Goal: Task Accomplishment & Management: Manage account settings

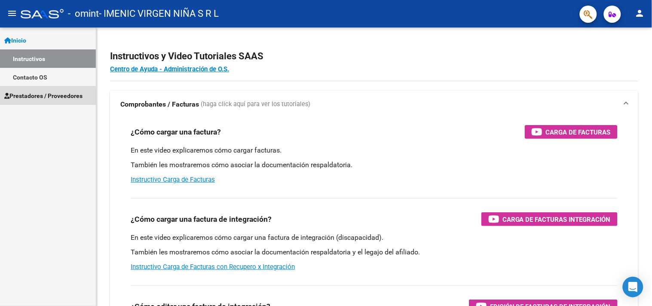
click at [39, 101] on link "Prestadores / Proveedores" at bounding box center [48, 95] width 96 height 18
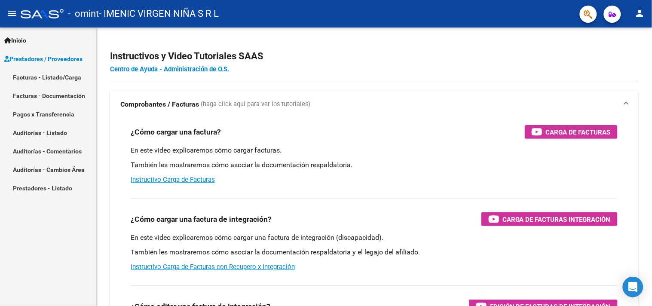
click at [38, 76] on link "Facturas - Listado/Carga" at bounding box center [48, 77] width 96 height 18
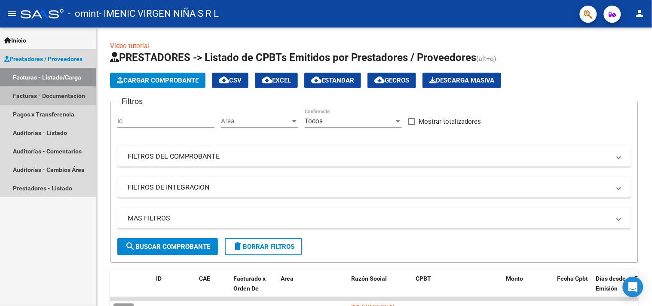
click at [50, 101] on link "Facturas - Documentación" at bounding box center [48, 95] width 96 height 18
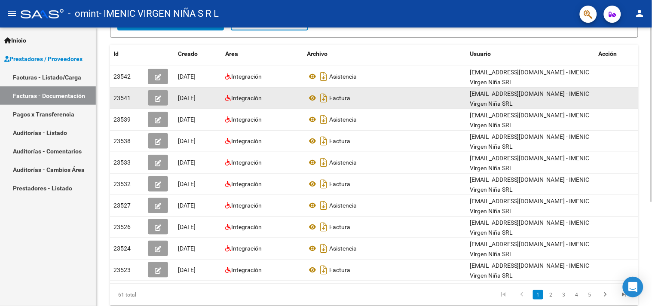
scroll to position [166, 0]
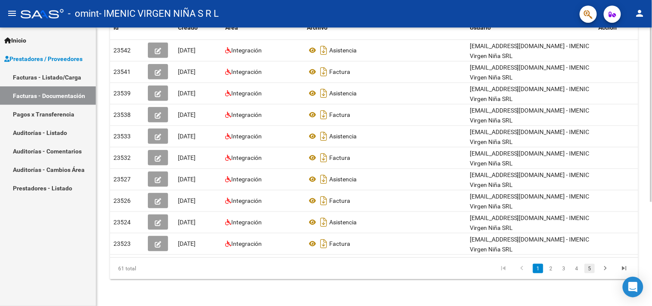
click at [593, 264] on link "5" at bounding box center [590, 268] width 10 height 9
click at [578, 272] on link "6" at bounding box center [577, 268] width 10 height 9
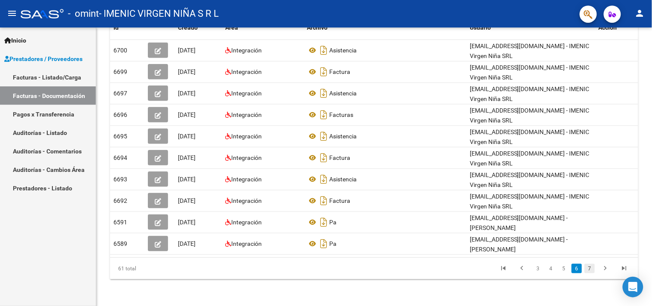
click at [588, 269] on link "7" at bounding box center [590, 268] width 10 height 9
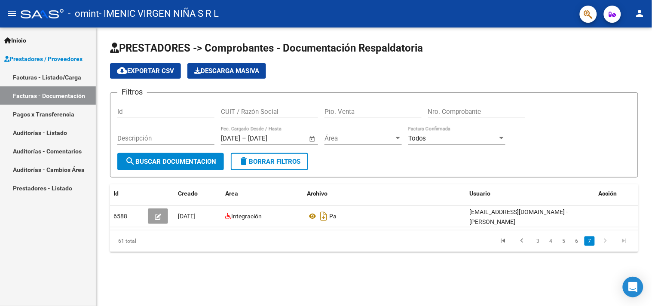
scroll to position [0, 0]
click at [577, 243] on link "6" at bounding box center [577, 241] width 10 height 9
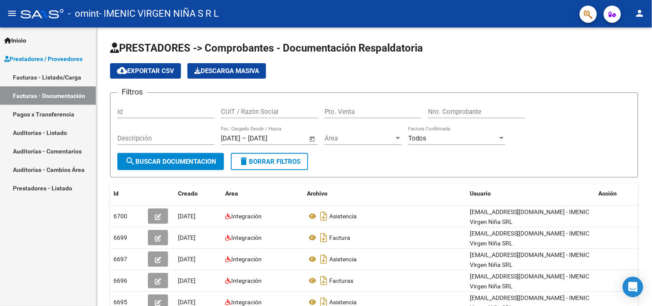
scroll to position [1, 0]
click at [59, 74] on link "Facturas - Listado/Carga" at bounding box center [48, 77] width 96 height 18
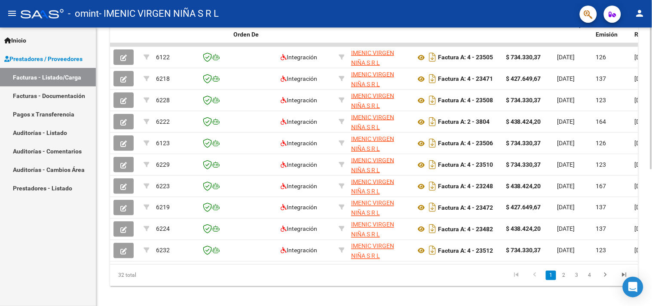
scroll to position [268, 0]
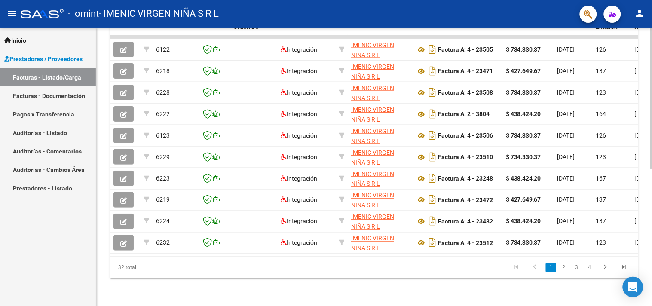
click at [596, 270] on li at bounding box center [605, 268] width 19 height 15
click at [595, 268] on link "4" at bounding box center [590, 267] width 10 height 9
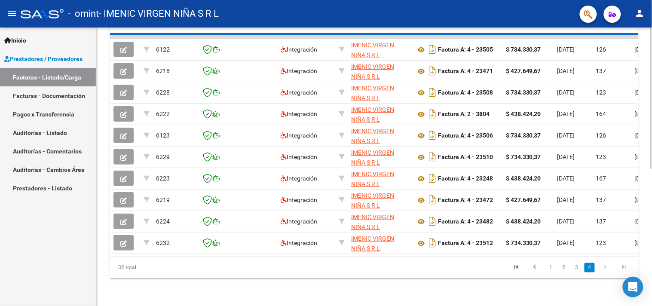
scroll to position [97, 0]
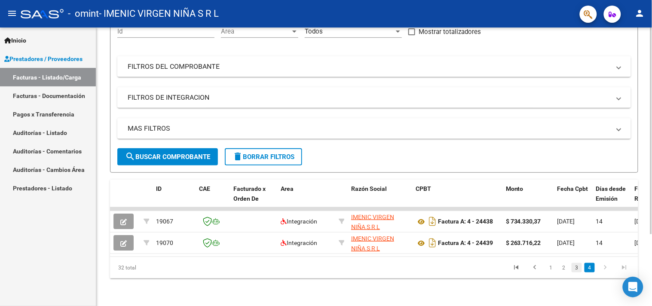
click at [575, 268] on link "3" at bounding box center [577, 267] width 10 height 9
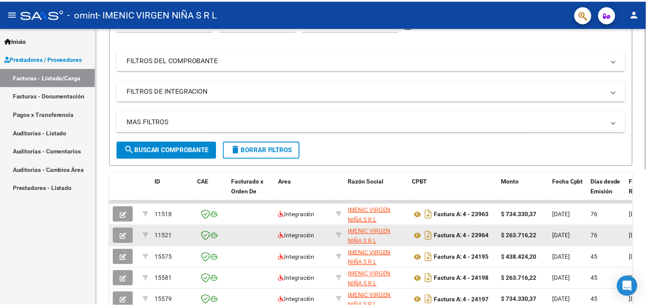
scroll to position [268, 0]
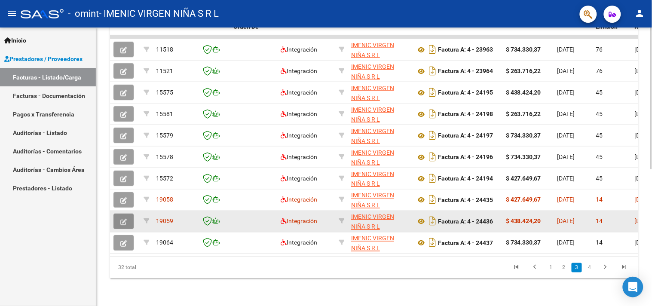
click at [126, 214] on button "button" at bounding box center [124, 221] width 20 height 15
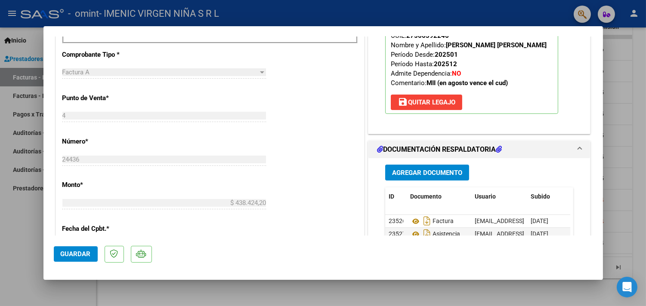
scroll to position [390, 0]
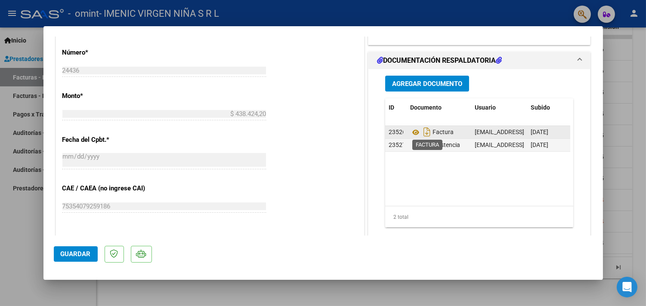
click at [437, 131] on span "Factura" at bounding box center [431, 132] width 43 height 7
click at [413, 131] on icon at bounding box center [415, 132] width 11 height 10
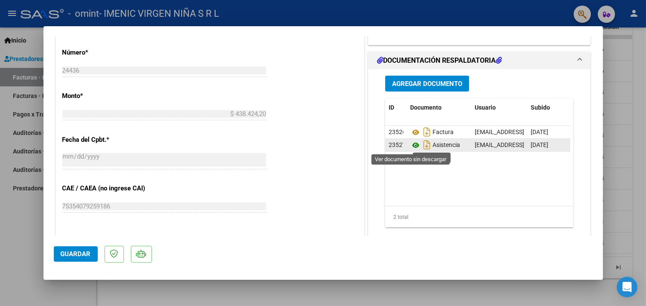
click at [410, 146] on icon at bounding box center [415, 145] width 11 height 10
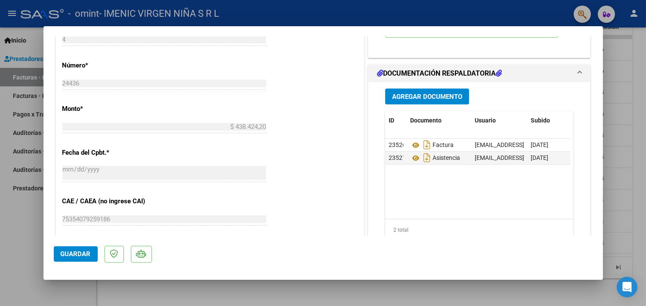
scroll to position [395, 0]
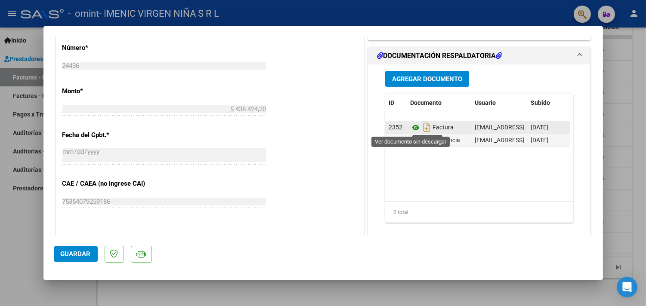
click at [410, 128] on icon at bounding box center [415, 128] width 11 height 10
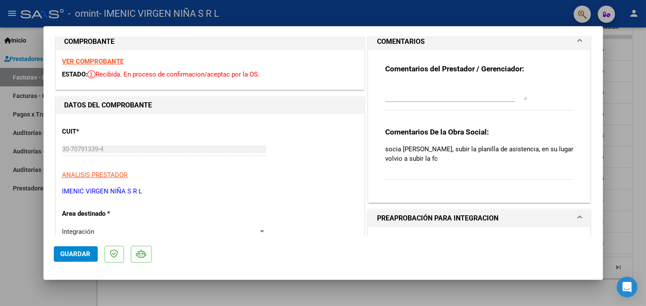
scroll to position [0, 0]
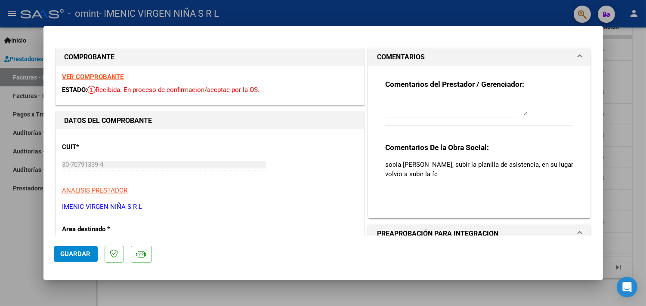
click at [442, 161] on p "socia [PERSON_NAME], subir la planilla de asistencia, en su lugar volvio a subi…" at bounding box center [479, 169] width 188 height 19
drag, startPoint x: 91, startPoint y: 91, endPoint x: 269, endPoint y: 92, distance: 177.6
click at [269, 92] on div "ESTADO: Recibida. En proceso de confirmacion/aceptac por la OS." at bounding box center [209, 90] width 295 height 10
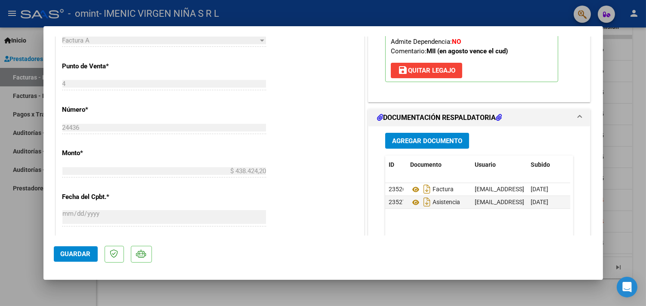
scroll to position [381, 0]
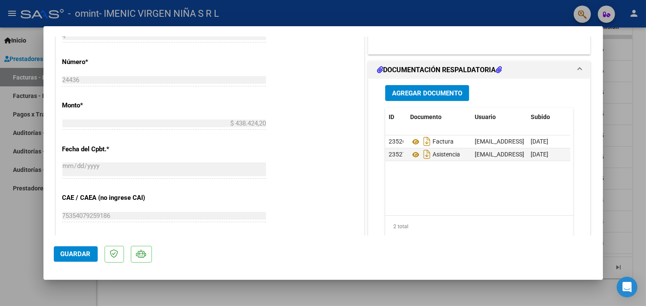
click at [401, 166] on datatable-body "23526 Factura [EMAIL_ADDRESS][DOMAIN_NAME] - IMENIC Virgen Niña SRL [DATE] 2352…" at bounding box center [477, 175] width 185 height 80
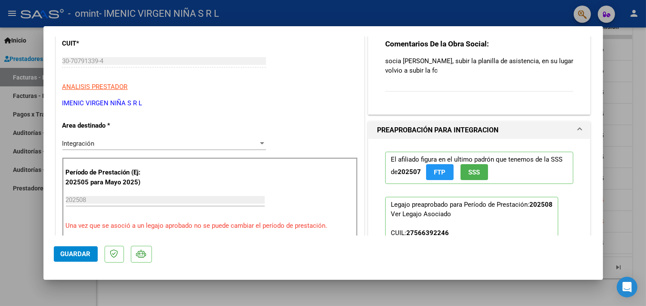
scroll to position [99, 0]
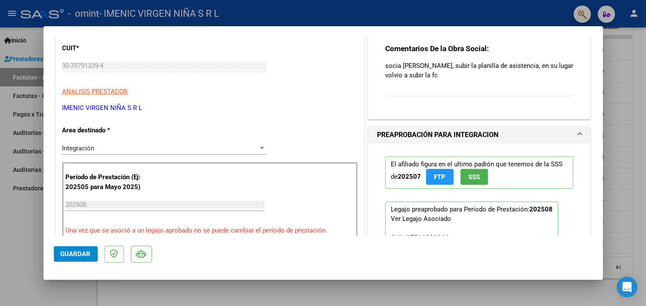
click at [485, 69] on p "socia [PERSON_NAME], subir la planilla de asistencia, en su lugar volvio a subi…" at bounding box center [479, 70] width 188 height 19
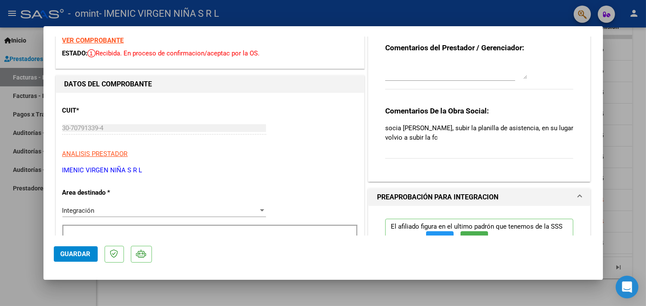
click at [626, 295] on div "Open Intercom Messenger" at bounding box center [626, 287] width 23 height 23
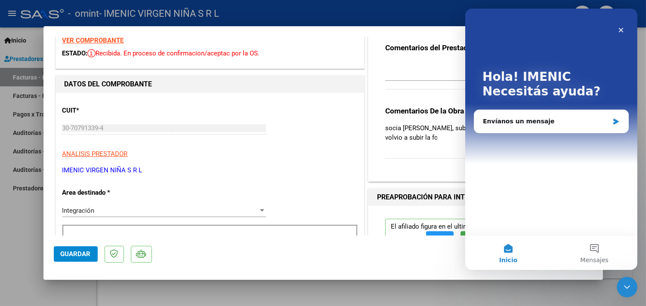
scroll to position [0, 0]
click at [586, 240] on button "Mensajes" at bounding box center [593, 253] width 86 height 34
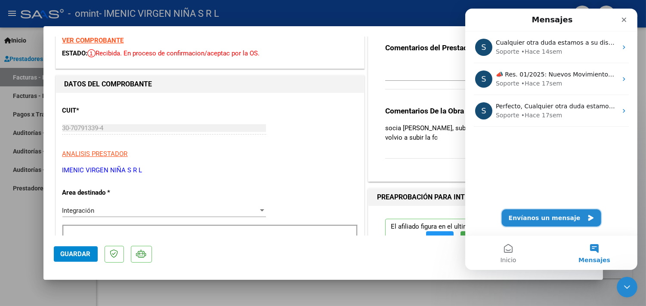
click at [527, 216] on button "Envíanos un mensaje" at bounding box center [550, 217] width 99 height 17
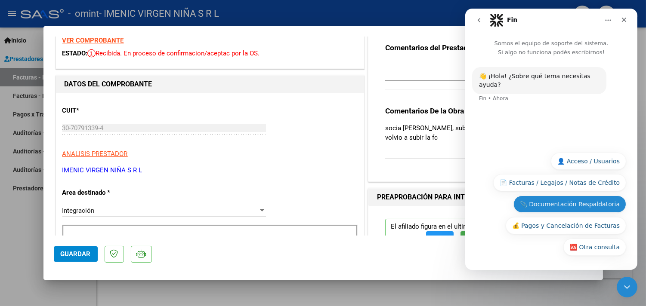
click at [583, 207] on button "📎 Documentación Respaldatoria" at bounding box center [569, 204] width 113 height 17
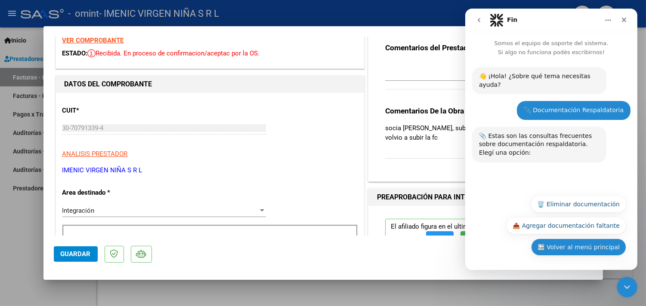
click at [586, 242] on button "🔙 Volver al menú principal" at bounding box center [577, 247] width 95 height 17
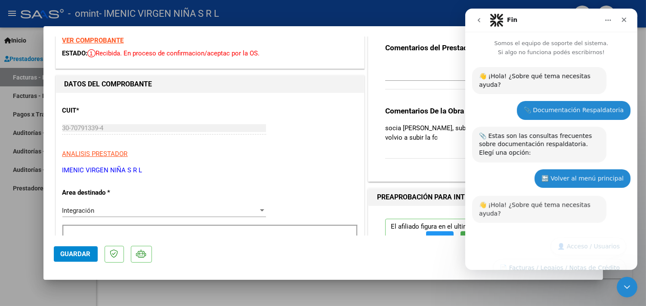
scroll to position [69, 0]
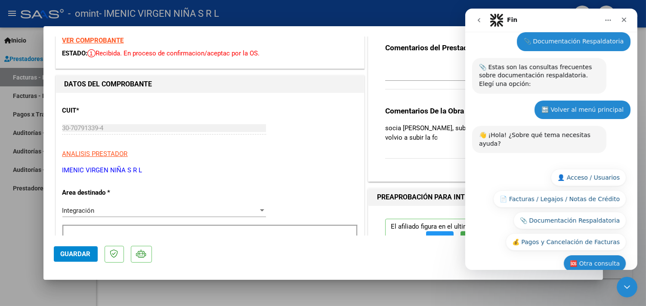
click at [590, 255] on button "🆘 Otra consulta" at bounding box center [594, 263] width 63 height 17
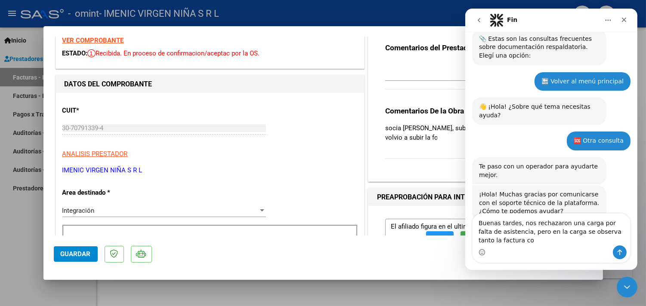
scroll to position [106, 0]
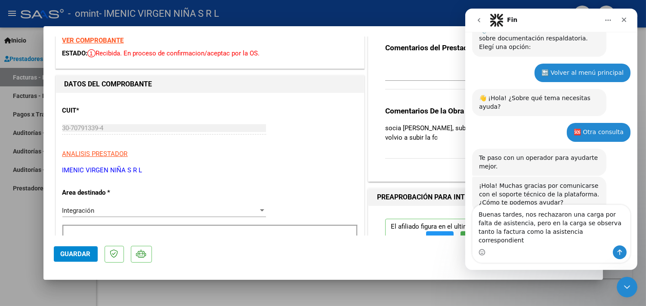
type textarea "Buenas tardes, nos rechazaron una carga por falta de asistencia, pero en la car…"
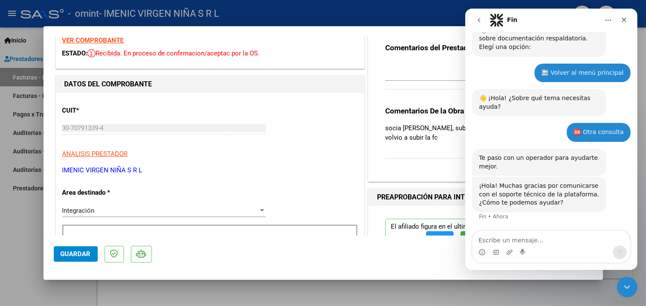
scroll to position [139, 0]
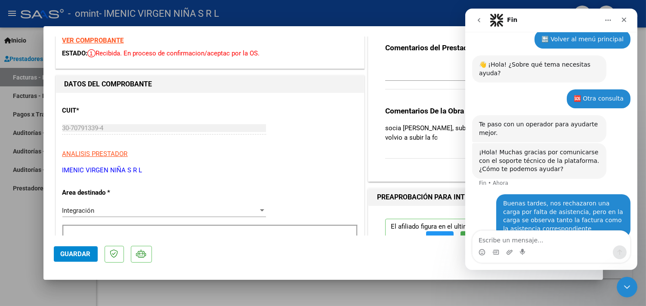
click at [452, 161] on div "Comentarios De la Obra Social: socia [PERSON_NAME], subir la planilla de asiste…" at bounding box center [479, 137] width 188 height 62
click at [443, 142] on p "socia [PERSON_NAME], subir la planilla de asistencia, en su lugar volvio a subi…" at bounding box center [479, 132] width 188 height 19
click at [621, 280] on div "Cerrar Intercom Messenger" at bounding box center [625, 286] width 21 height 21
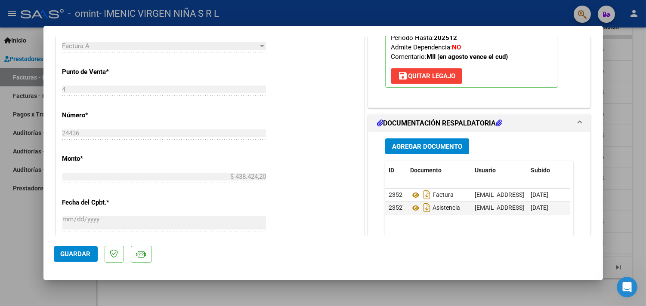
scroll to position [359, 0]
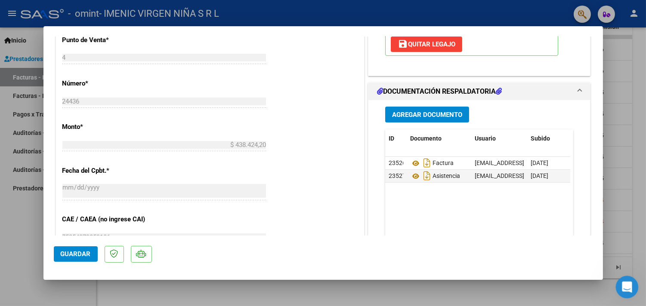
click at [626, 287] on icon "Abrir Intercom Messenger" at bounding box center [625, 286] width 14 height 14
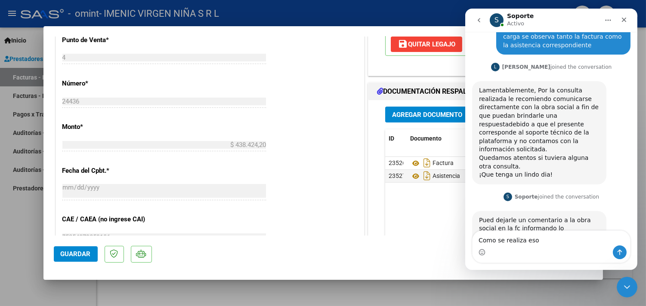
scroll to position [347, 0]
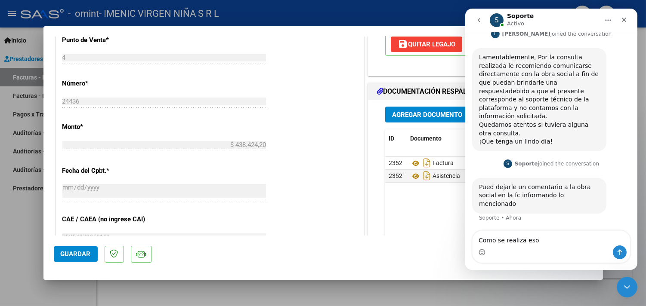
type textarea "Como se realiza eso?"
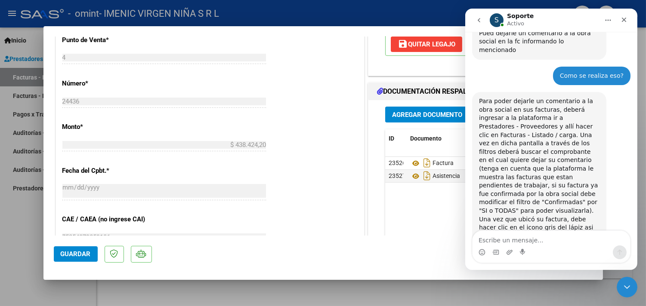
scroll to position [509, 0]
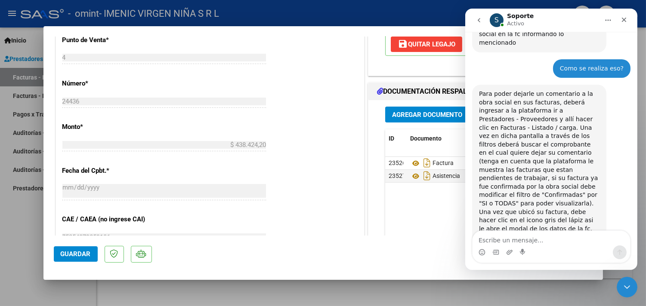
click at [378, 207] on div "Agregar Documento ID Documento Usuario Subido Acción 23526 Factura [EMAIL_ADDRE…" at bounding box center [478, 186] width 201 height 172
drag, startPoint x: 398, startPoint y: 224, endPoint x: 621, endPoint y: 273, distance: 228.2
click at [621, 273] on div "COMPROBANTE VER COMPROBANTE ESTADO: Recibida. En proceso de confirmacion/acepta…" at bounding box center [323, 153] width 646 height 306
click at [621, 273] on div at bounding box center [323, 153] width 646 height 306
type input "$ 0,00"
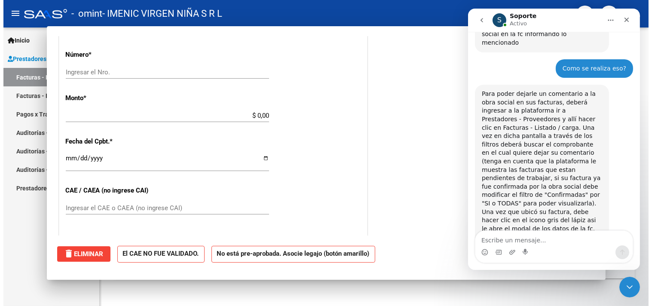
scroll to position [330, 0]
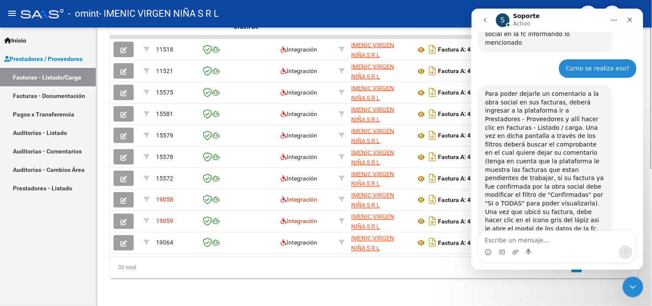
click at [621, 282] on div "Video tutorial PRESTADORES -> Listado de CPBTs Emitidos por Prestadores / Prove…" at bounding box center [374, 36] width 556 height 541
click at [624, 281] on div "Cerrar Intercom Messenger" at bounding box center [631, 286] width 21 height 21
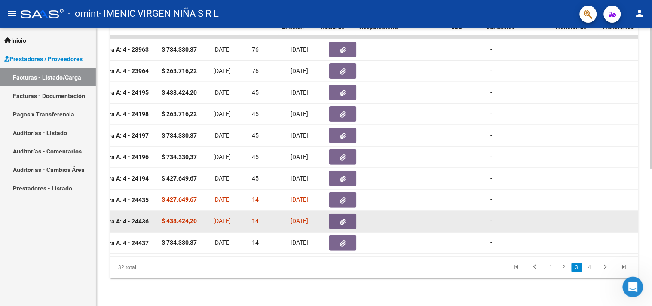
scroll to position [0, 314]
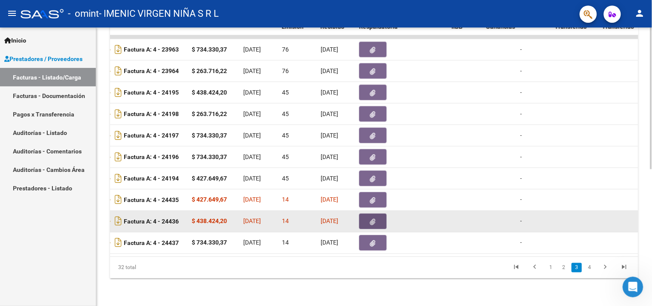
click at [373, 219] on icon "button" at bounding box center [374, 222] width 6 height 6
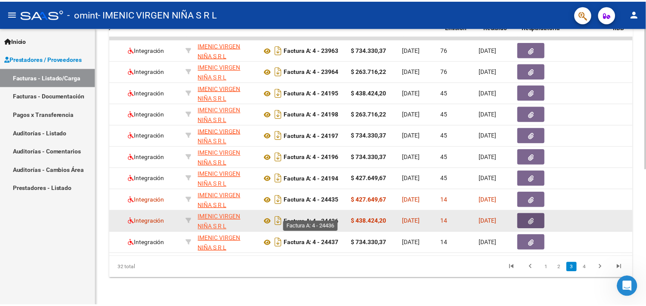
scroll to position [0, 0]
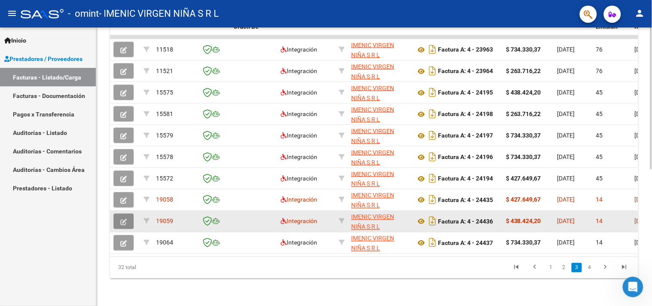
click at [127, 214] on button "button" at bounding box center [124, 221] width 20 height 15
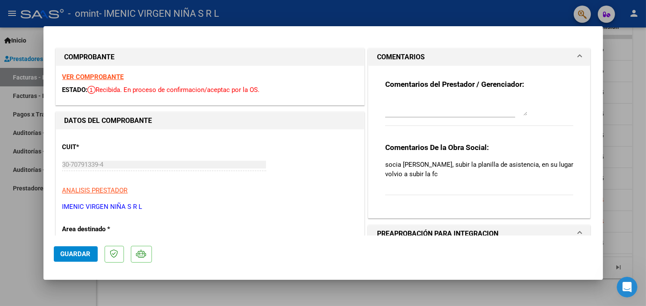
click at [415, 159] on div "Comentarios De la Obra Social: socia [PERSON_NAME], subir la planilla de asiste…" at bounding box center [479, 174] width 188 height 62
click at [471, 120] on div at bounding box center [450, 111] width 130 height 29
click at [458, 114] on textarea at bounding box center [456, 106] width 142 height 17
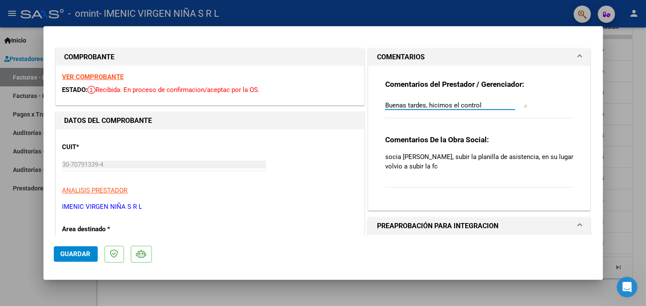
drag, startPoint x: 519, startPoint y: 114, endPoint x: 538, endPoint y: 101, distance: 23.5
click at [538, 101] on div "Comentarios del Prestador / Gerenciador: Buenas tardes, hicimos el control corr…" at bounding box center [479, 104] width 188 height 48
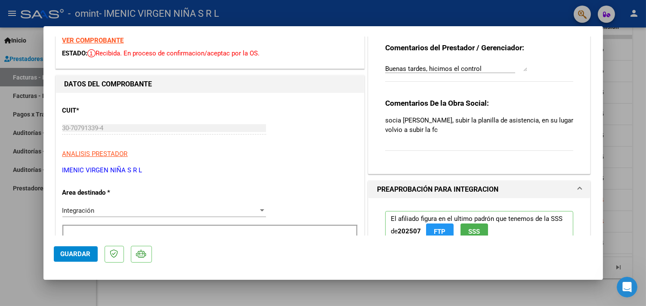
click at [524, 119] on p "socia [PERSON_NAME], subir la planilla de asistencia, en su lugar volvio a subi…" at bounding box center [479, 125] width 188 height 19
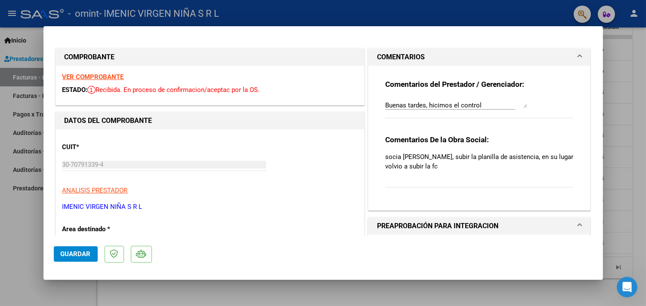
click at [496, 99] on div "Buenas tardes, hicimos el control correspondiente y nosotros vemos la factura y…" at bounding box center [456, 103] width 142 height 13
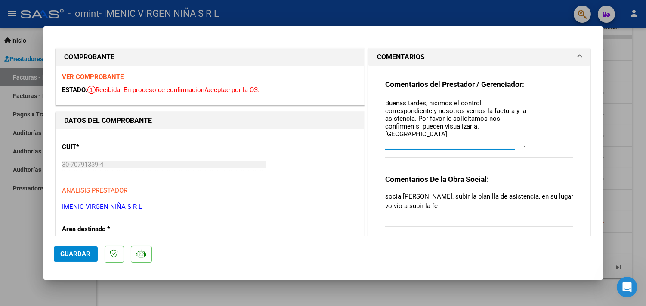
drag, startPoint x: 517, startPoint y: 106, endPoint x: 511, endPoint y: 148, distance: 42.1
click at [511, 148] on div "Buenas tardes, hicimos el control correspondiente y nosotros vemos la factura y…" at bounding box center [456, 123] width 142 height 52
type textarea "Buenas tardes, hicimos el control correspondiente y nosotros vemos la factura y…"
click at [65, 255] on span "Guardar" at bounding box center [76, 254] width 30 height 8
drag, startPoint x: 504, startPoint y: 129, endPoint x: 353, endPoint y: 104, distance: 153.1
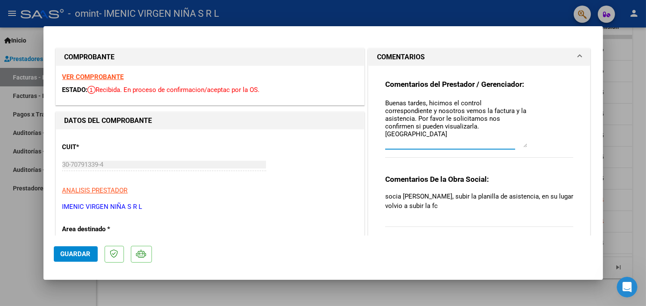
click at [56, 261] on button "Guardar" at bounding box center [76, 253] width 44 height 15
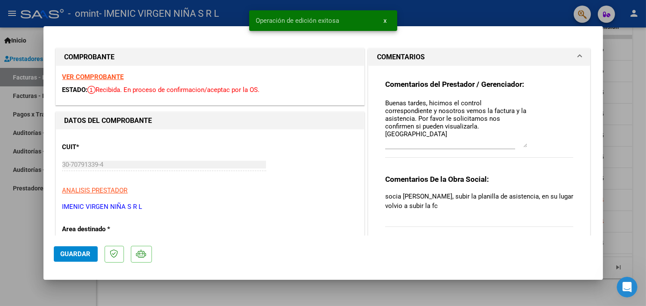
click at [35, 233] on div at bounding box center [323, 153] width 646 height 306
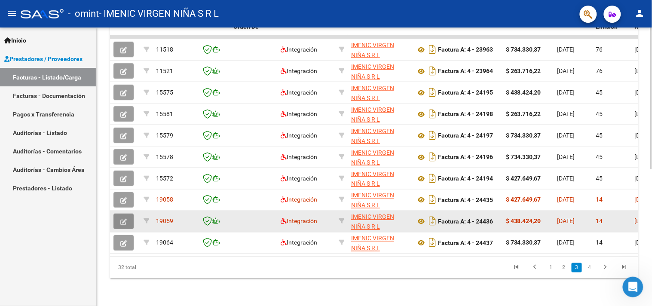
click at [126, 218] on span "button" at bounding box center [123, 222] width 6 height 8
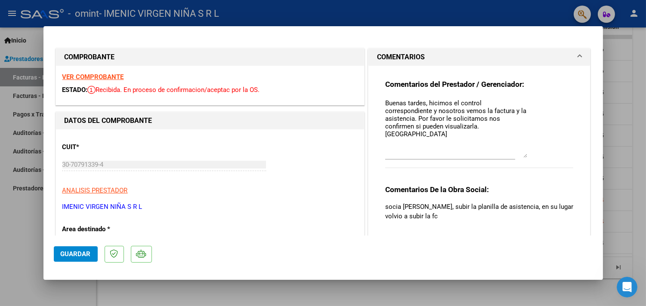
drag, startPoint x: 519, startPoint y: 113, endPoint x: 525, endPoint y: 156, distance: 43.5
click at [525, 156] on div "Comentarios del Prestador / Gerenciador: Buenas tardes, hicimos el control corr…" at bounding box center [479, 129] width 188 height 98
click at [62, 258] on button "Guardar" at bounding box center [76, 253] width 44 height 15
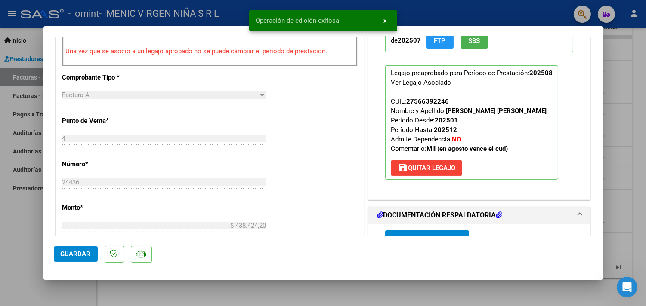
scroll to position [81, 0]
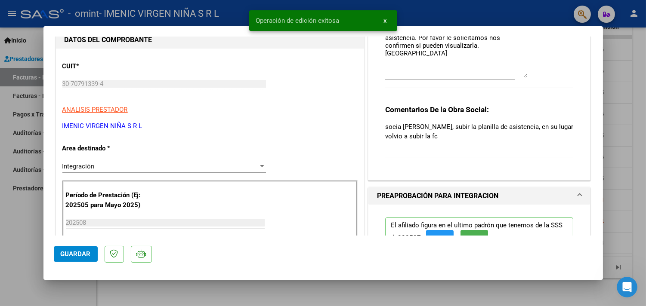
click at [543, 71] on div "Comentarios del Prestador / Gerenciador: Buenas tardes, hicimos el control corr…" at bounding box center [479, 48] width 188 height 98
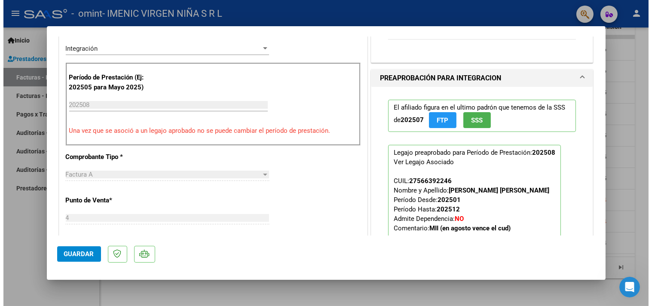
scroll to position [0, 0]
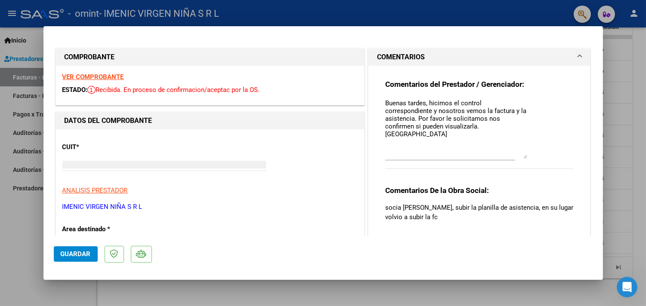
type input "$ 0,00"
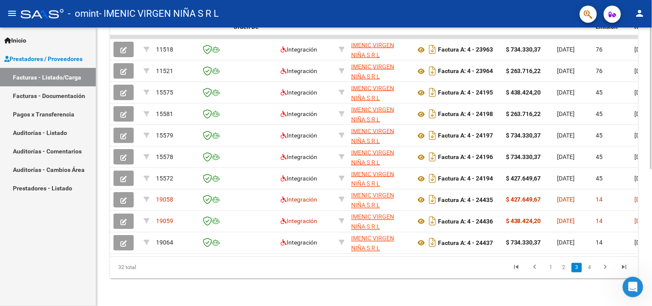
click at [621, 284] on div "Video tutorial PRESTADORES -> Listado de CPBTs Emitidos por Prestadores / Prove…" at bounding box center [374, 36] width 556 height 541
click at [625, 284] on div "Abrir Intercom Messenger" at bounding box center [632, 286] width 28 height 28
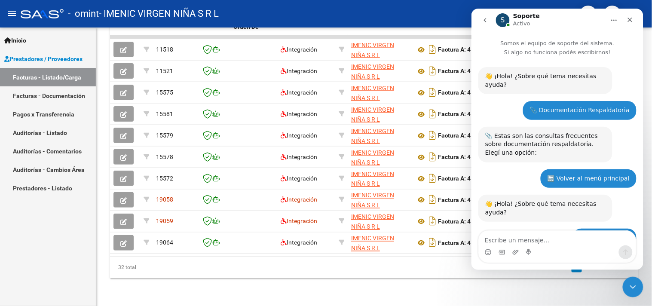
scroll to position [509, 0]
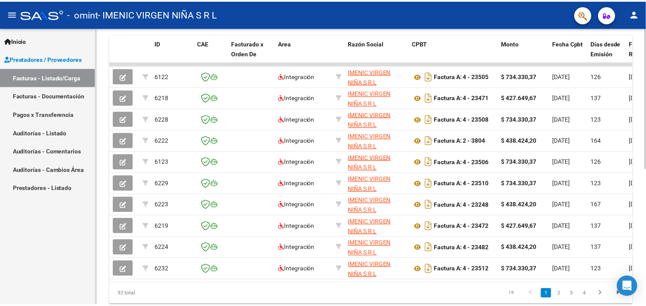
scroll to position [268, 0]
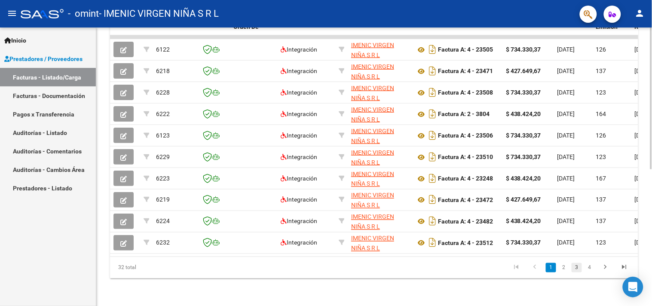
click at [575, 268] on link "3" at bounding box center [577, 267] width 10 height 9
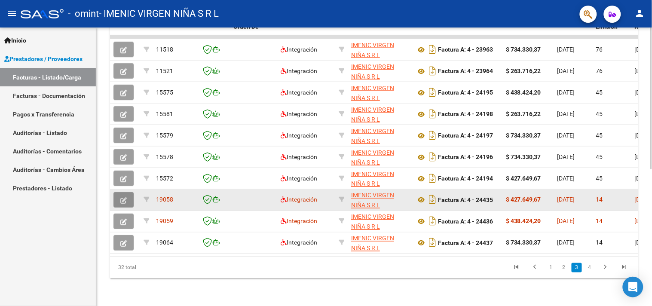
click at [121, 199] on button "button" at bounding box center [124, 199] width 20 height 15
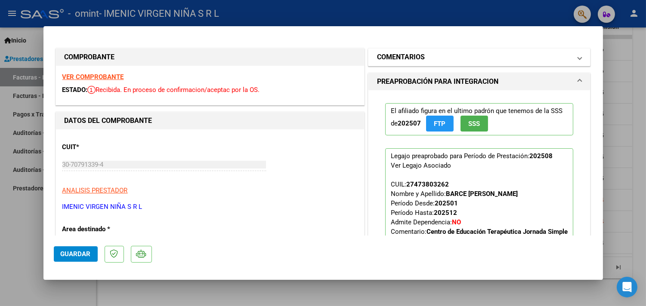
click at [452, 61] on mat-panel-title "COMENTARIOS" at bounding box center [474, 57] width 194 height 10
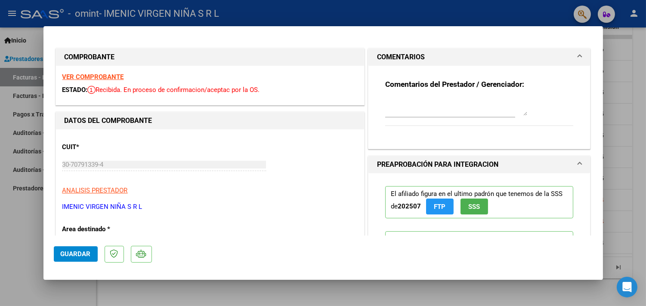
click at [452, 61] on mat-panel-title "COMENTARIOS" at bounding box center [474, 57] width 194 height 10
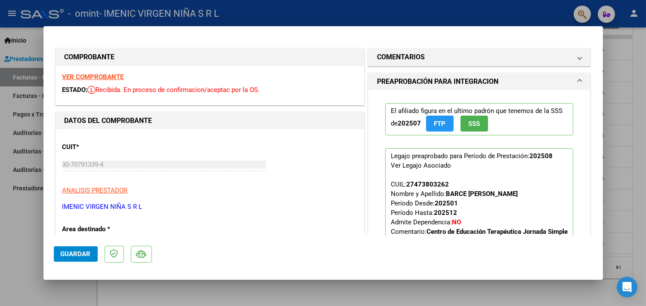
click at [24, 267] on div at bounding box center [323, 153] width 646 height 306
type input "$ 0,00"
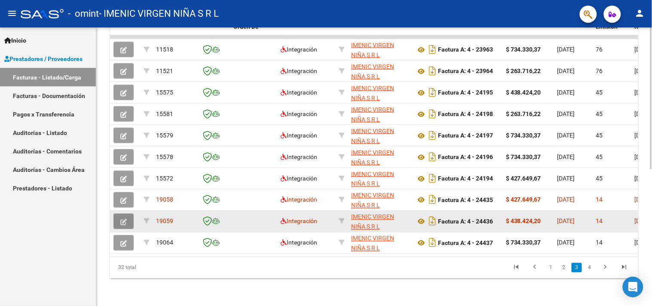
click at [123, 219] on icon "button" at bounding box center [123, 222] width 6 height 6
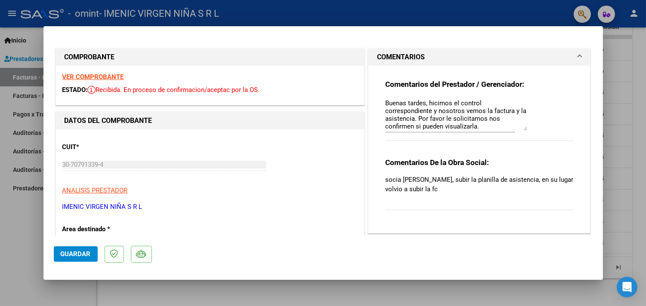
drag, startPoint x: 522, startPoint y: 112, endPoint x: 538, endPoint y: 127, distance: 21.9
click at [538, 127] on div "Comentarios del Prestador / Gerenciador: Buenas tardes, hicimos el control corr…" at bounding box center [479, 115] width 188 height 71
click at [478, 116] on textarea "Buenas tardes, hicimos el control correspondiente y nosotros vemos la factura y…" at bounding box center [456, 114] width 142 height 32
click at [466, 181] on p "socia [PERSON_NAME], subir la planilla de asistencia, en su lugar volvio a subi…" at bounding box center [479, 184] width 188 height 19
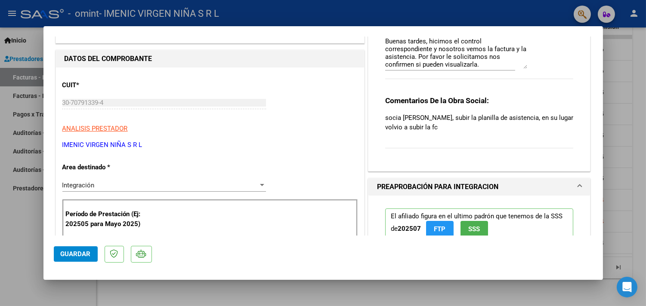
scroll to position [0, 0]
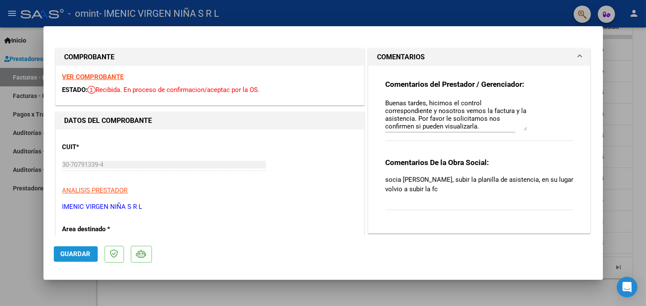
click at [78, 260] on button "Guardar" at bounding box center [76, 253] width 44 height 15
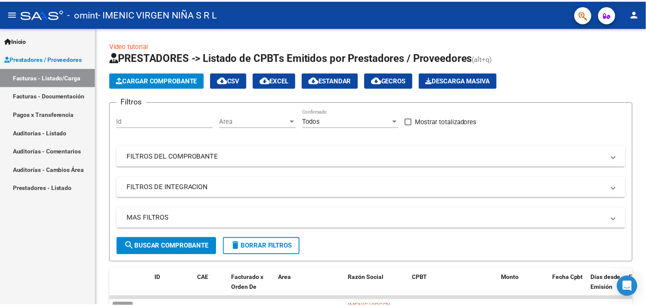
scroll to position [268, 0]
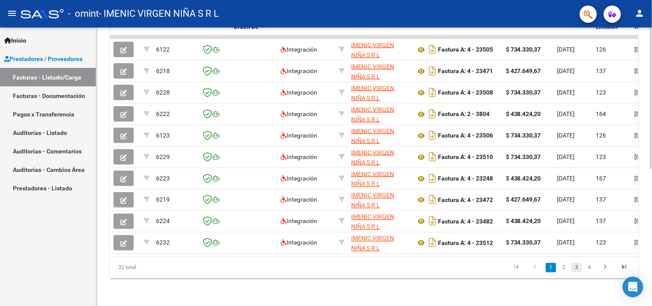
click at [574, 267] on link "3" at bounding box center [577, 267] width 10 height 9
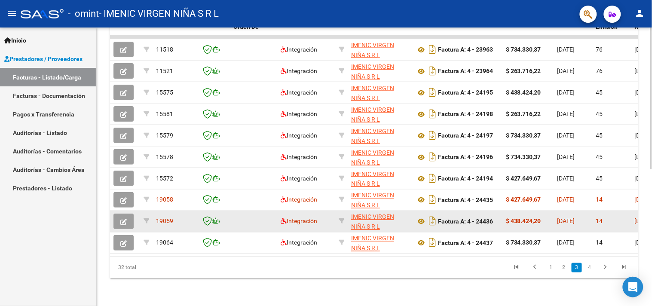
click at [125, 219] on icon "button" at bounding box center [123, 222] width 6 height 6
